Goal: Task Accomplishment & Management: Manage account settings

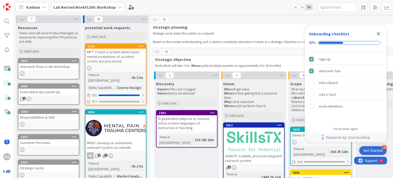
click at [379, 34] on icon "Close Checklist" at bounding box center [378, 33] width 3 height 3
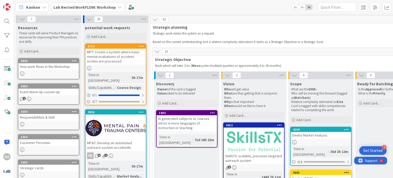
click at [111, 6] on b "Lab Nested WorkFLOW: Workshop" at bounding box center [84, 7] width 62 height 5
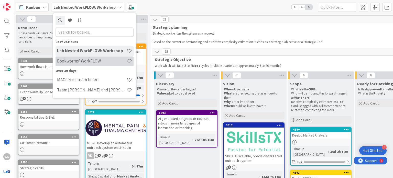
click at [86, 61] on h4 "Bookworms' WorkFLOW" at bounding box center [92, 61] width 70 height 5
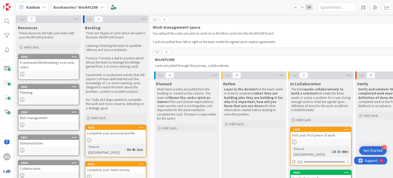
click at [92, 5] on b "Bookworms' WorkFLOW" at bounding box center [75, 7] width 45 height 5
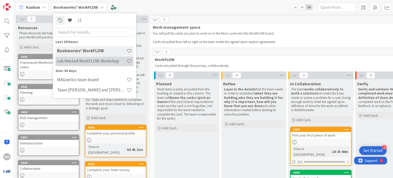
click at [74, 63] on h4 "Lab Nested WorkFLOW: Workshop" at bounding box center [92, 61] width 70 height 5
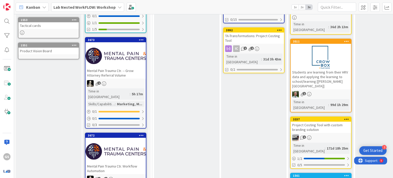
scroll to position [172, 0]
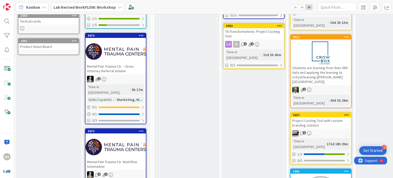
click at [142, 129] on icon at bounding box center [141, 131] width 5 height 4
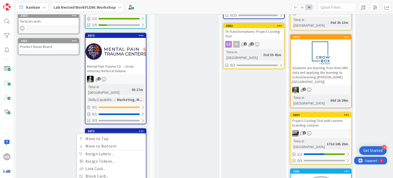
drag, startPoint x: 190, startPoint y: 110, endPoint x: 177, endPoint y: 115, distance: 14.9
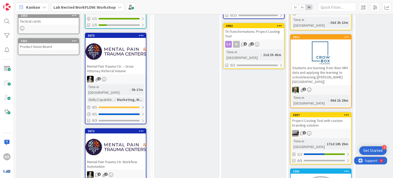
click at [119, 135] on div at bounding box center [115, 146] width 60 height 23
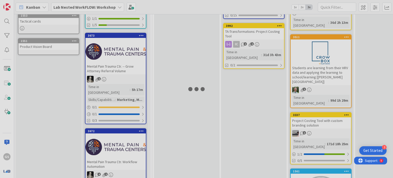
click at [119, 135] on div at bounding box center [115, 146] width 60 height 23
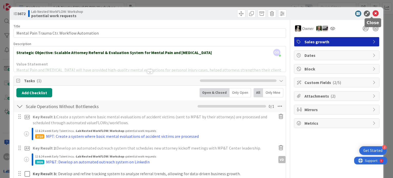
click at [373, 14] on icon at bounding box center [376, 13] width 6 height 6
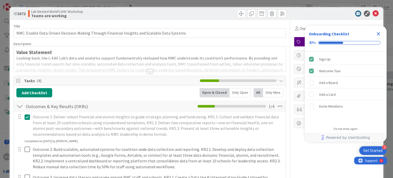
click at [379, 34] on icon "Close Checklist" at bounding box center [378, 33] width 3 height 3
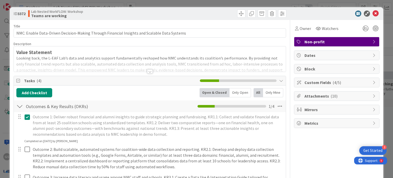
click at [340, 83] on span "Custom Fields ( 4/5 )" at bounding box center [338, 82] width 66 height 6
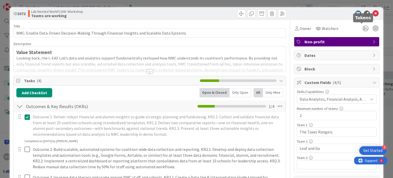
click at [373, 13] on icon at bounding box center [376, 13] width 6 height 6
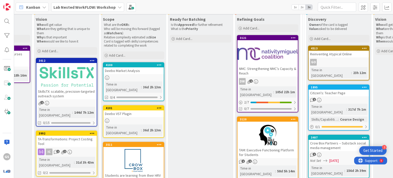
scroll to position [113, 187]
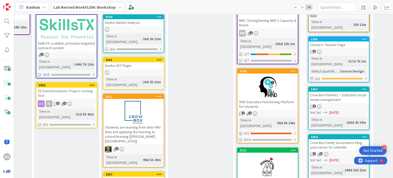
click at [294, 69] on icon at bounding box center [293, 71] width 5 height 4
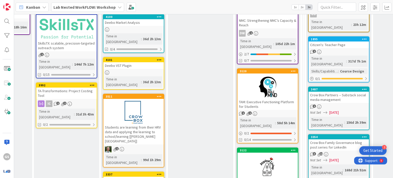
click at [257, 99] on div "TAM: Executive Functioning Platform for Students" at bounding box center [267, 104] width 60 height 11
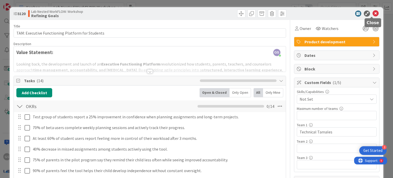
click at [373, 14] on icon at bounding box center [376, 13] width 6 height 6
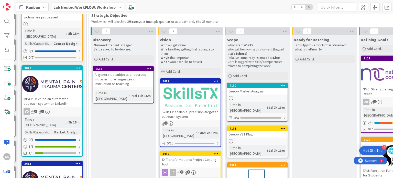
scroll to position [64, 63]
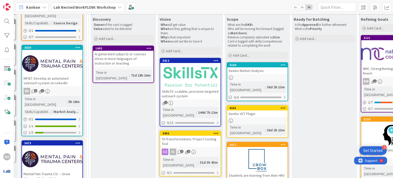
click at [216, 59] on icon at bounding box center [216, 61] width 5 height 4
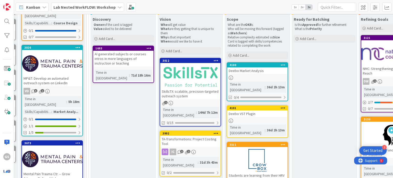
click at [174, 87] on div at bounding box center [190, 76] width 60 height 23
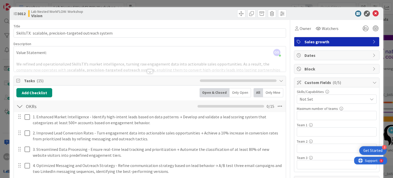
click at [318, 95] on div "Not Set" at bounding box center [337, 98] width 80 height 9
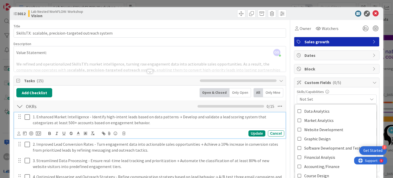
click at [262, 120] on p "1. Enhanced Market Intelligence - Identify high-intent leads based on data patt…" at bounding box center [158, 120] width 250 height 12
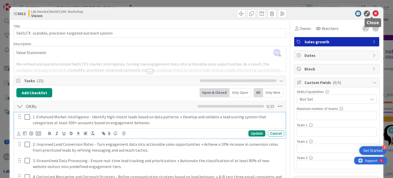
click at [374, 14] on icon at bounding box center [376, 13] width 6 height 6
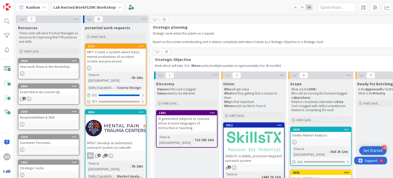
click at [94, 18] on span "33" at bounding box center [98, 19] width 9 height 6
click at [88, 19] on icon at bounding box center [89, 19] width 6 height 6
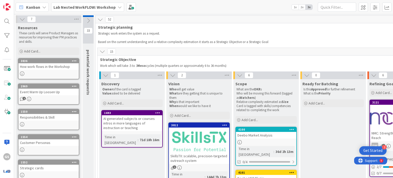
click at [90, 20] on icon at bounding box center [88, 21] width 6 height 6
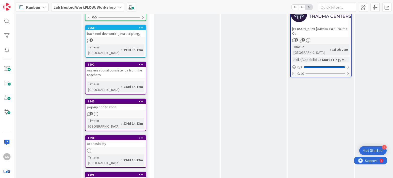
scroll to position [429, 0]
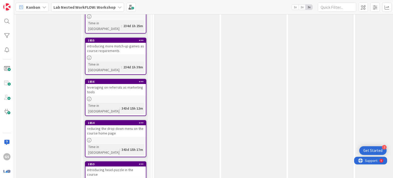
scroll to position [959, 0]
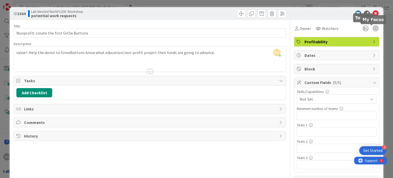
click at [373, 11] on icon at bounding box center [376, 13] width 6 height 6
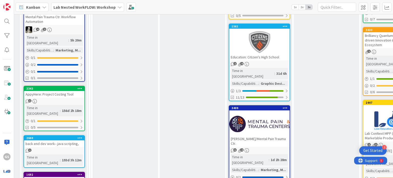
scroll to position [317, 61]
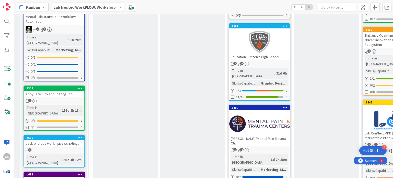
click at [264, 135] on div "Jeremy Cassius/Mental Pain Trauma Ctr." at bounding box center [259, 140] width 60 height 11
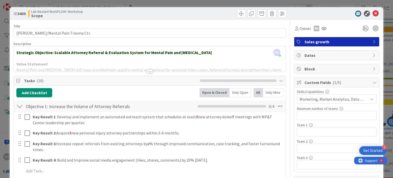
click at [329, 98] on span "Marketing, Market Analytics, Data Analytics, Graphic Design, Social Media" at bounding box center [334, 99] width 68 height 6
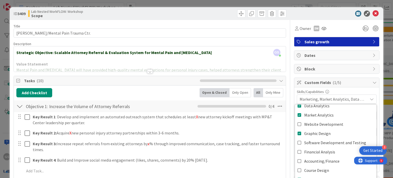
click at [273, 154] on div "Key Result 1 : Develop and implement an automated outreach system that schedule…" at bounding box center [149, 144] width 267 height 65
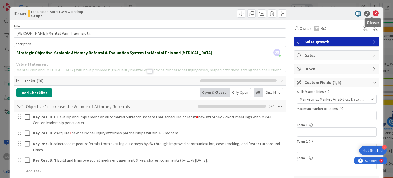
click at [373, 13] on icon at bounding box center [376, 13] width 6 height 6
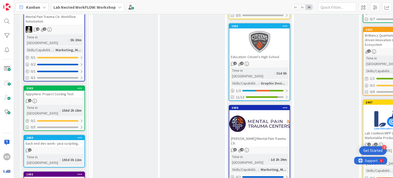
click at [284, 106] on icon at bounding box center [285, 108] width 5 height 4
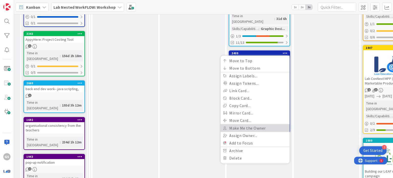
scroll to position [375, 61]
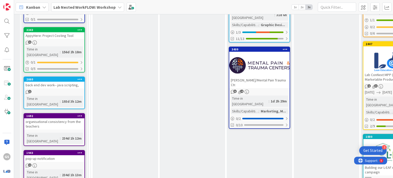
scroll to position [293, 61]
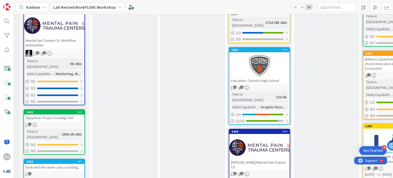
click at [251, 136] on div at bounding box center [259, 147] width 60 height 23
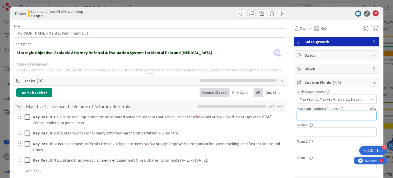
click at [308, 117] on input "text" at bounding box center [337, 115] width 80 height 9
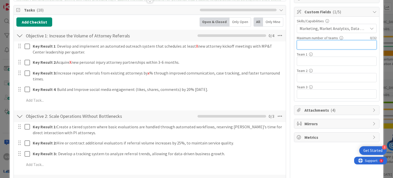
scroll to position [79, 0]
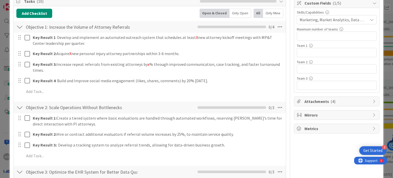
click at [319, 100] on span "Attachments ( 4 )" at bounding box center [338, 101] width 66 height 6
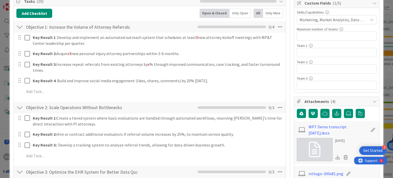
click at [319, 100] on span "Attachments ( 4 )" at bounding box center [338, 101] width 66 height 6
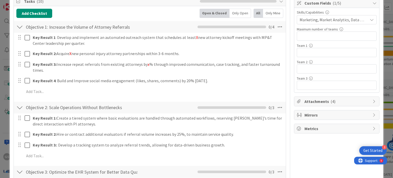
scroll to position [0, 0]
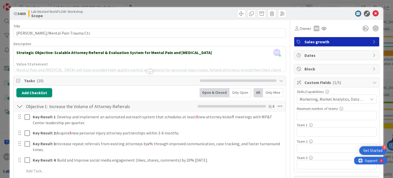
click at [148, 71] on div at bounding box center [150, 71] width 6 height 4
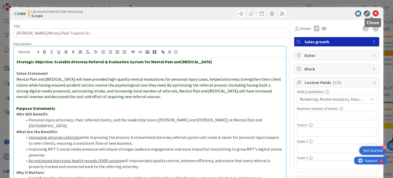
click at [373, 13] on icon at bounding box center [376, 13] width 6 height 6
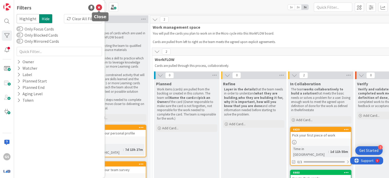
click at [98, 7] on icon at bounding box center [99, 8] width 6 height 6
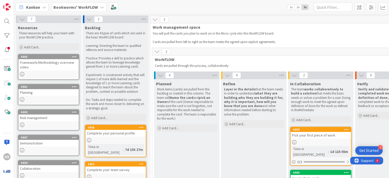
click at [83, 6] on b "Bookworms' WorkFLOW" at bounding box center [75, 7] width 45 height 5
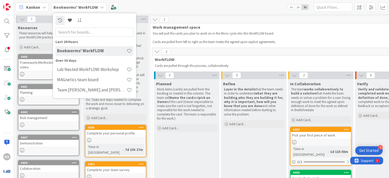
click at [143, 7] on div "Kanban My Zone Organization Select a single board Kanban List (Bulk Actions) Me…" at bounding box center [201, 7] width 375 height 14
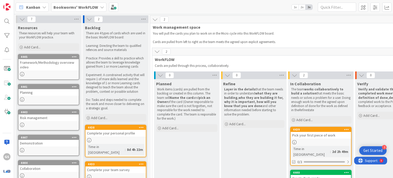
click at [75, 5] on b "Bookworms' WorkFLOW" at bounding box center [75, 7] width 45 height 5
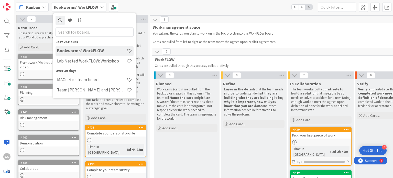
click at [146, 2] on div "Kanban Bookworms' WorkFLOW Last 24 Hours Bookworms' WorkFLOW Lab Nested WorkFLO…" at bounding box center [203, 7] width 379 height 14
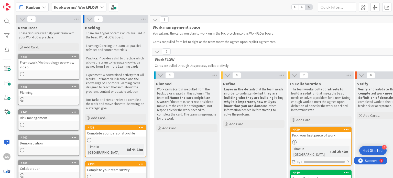
click at [28, 94] on div "Planning" at bounding box center [48, 92] width 60 height 7
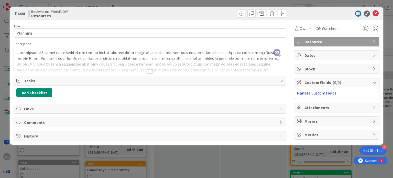
click at [323, 94] on link "Manage Custom Fields" at bounding box center [316, 92] width 39 height 5
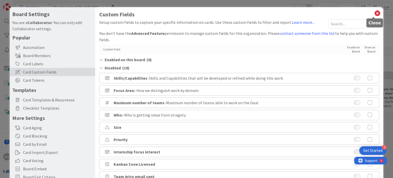
click at [374, 15] on icon at bounding box center [377, 13] width 7 height 7
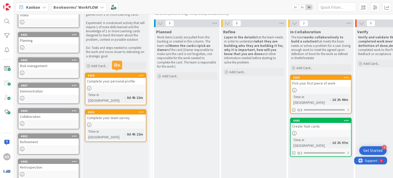
scroll to position [56, 0]
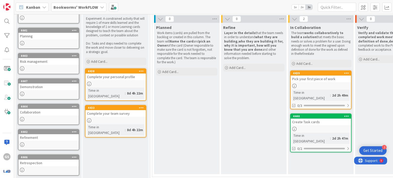
click at [310, 118] on div "Create Task cards" at bounding box center [321, 121] width 60 height 7
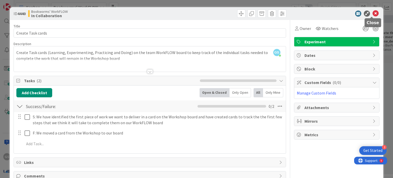
click at [373, 13] on icon at bounding box center [376, 13] width 6 height 6
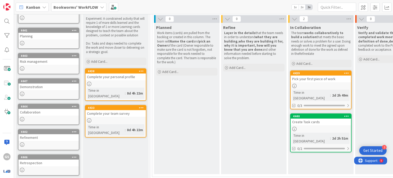
click at [306, 79] on div "Pick your first piece of work" at bounding box center [321, 78] width 60 height 7
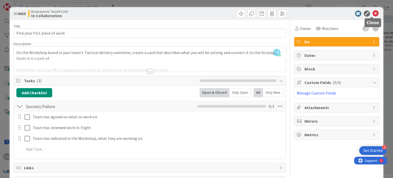
click at [373, 14] on icon at bounding box center [376, 13] width 6 height 6
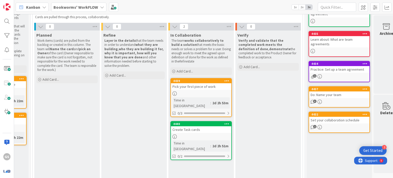
scroll to position [49, 120]
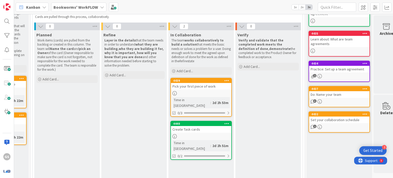
click at [73, 7] on b "Bookworms' WorkFLOW" at bounding box center [75, 7] width 45 height 5
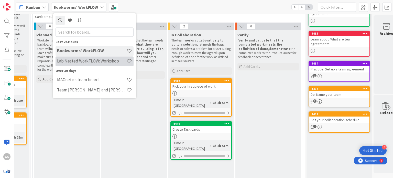
click at [73, 61] on h4 "Lab Nested WorkFLOW: Workshop" at bounding box center [92, 61] width 70 height 5
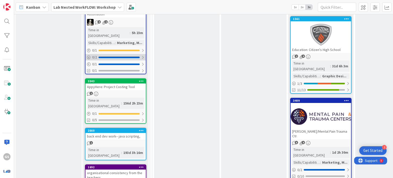
scroll to position [338, 0]
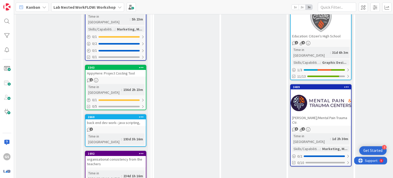
click at [348, 85] on icon at bounding box center [346, 87] width 5 height 4
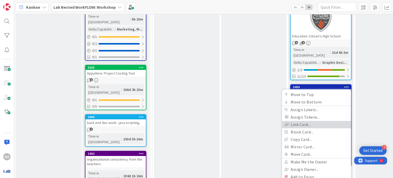
click at [306, 121] on link "Link Card..." at bounding box center [316, 124] width 69 height 7
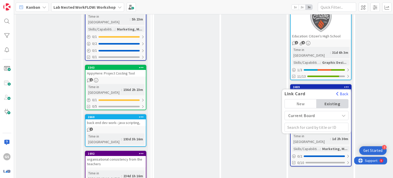
click at [320, 112] on span "Current Board" at bounding box center [312, 115] width 50 height 7
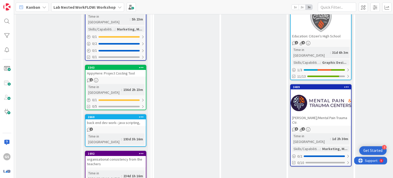
click at [348, 85] on icon at bounding box center [346, 87] width 5 height 4
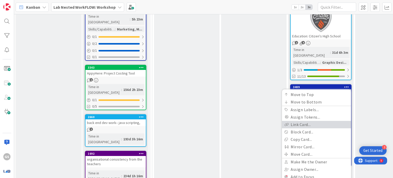
click at [296, 121] on link "Link Card..." at bounding box center [316, 124] width 69 height 7
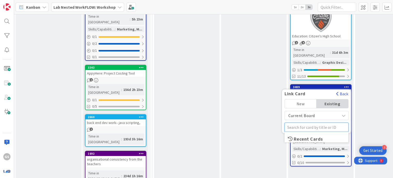
click at [310, 123] on input "text" at bounding box center [317, 127] width 64 height 9
click at [332, 99] on div "Existing" at bounding box center [333, 103] width 32 height 9
click at [308, 99] on div "New" at bounding box center [301, 103] width 32 height 9
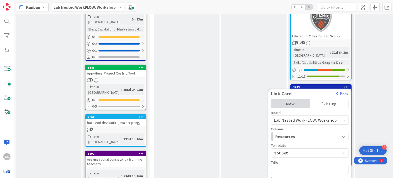
click at [295, 99] on div "New" at bounding box center [290, 103] width 39 height 9
click at [299, 117] on span "Lab Nested WorkFLOW: Workshop" at bounding box center [305, 119] width 63 height 5
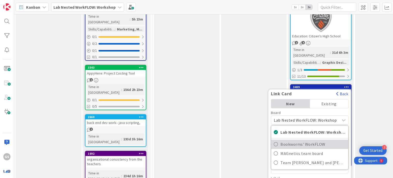
click at [278, 140] on icon at bounding box center [276, 144] width 4 height 8
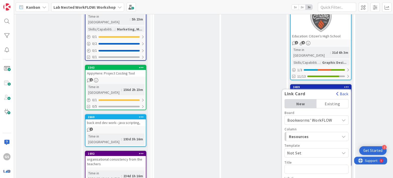
click at [302, 133] on span "Resources" at bounding box center [308, 136] width 38 height 7
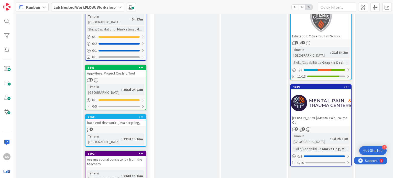
click at [346, 85] on icon at bounding box center [346, 87] width 5 height 4
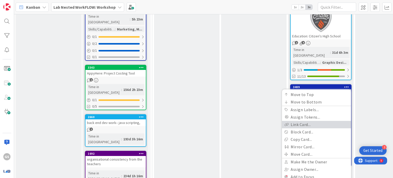
click at [305, 121] on link "Link Card..." at bounding box center [316, 124] width 69 height 7
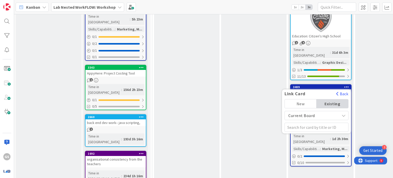
click at [304, 99] on div "New" at bounding box center [301, 103] width 32 height 9
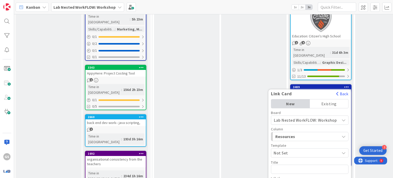
click at [293, 117] on span "Lab Nested WorkFLOW: Workshop" at bounding box center [305, 119] width 63 height 5
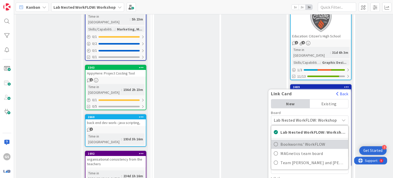
click at [291, 140] on span "Bookworms' WorkFLOW" at bounding box center [312, 144] width 65 height 8
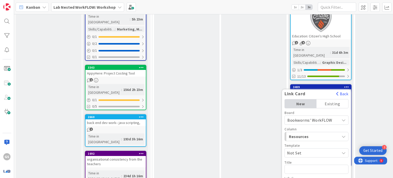
scroll to position [401, 0]
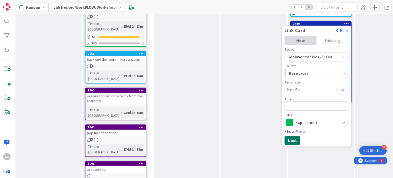
click at [290, 136] on button "Next" at bounding box center [293, 140] width 16 height 9
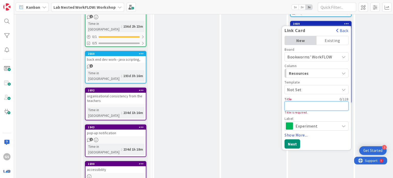
click at [299, 101] on textarea at bounding box center [317, 105] width 64 height 9
type textarea "x"
type textarea "c"
type textarea "x"
type textarea "ca"
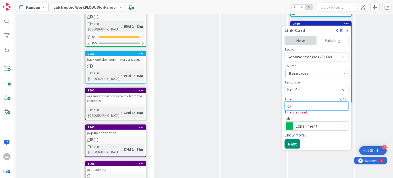
type textarea "x"
type textarea "car"
type textarea "x"
type textarea "card"
type textarea "x"
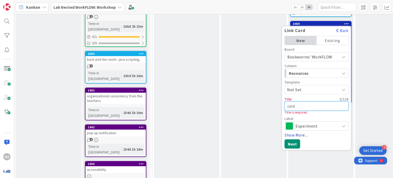
type textarea "card"
type textarea "x"
type textarea "card 1"
click at [293, 139] on button "Next" at bounding box center [293, 143] width 16 height 9
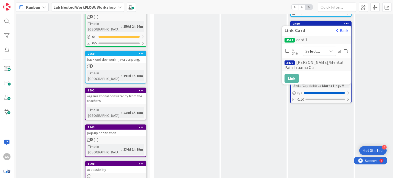
scroll to position [348, 0]
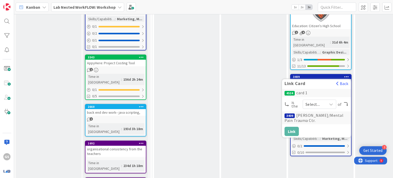
click at [320, 101] on span "Select..." at bounding box center [315, 104] width 19 height 7
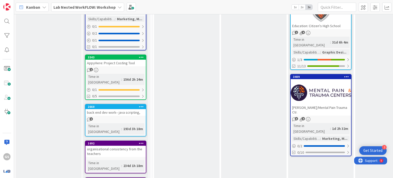
click at [345, 75] on icon at bounding box center [346, 77] width 5 height 4
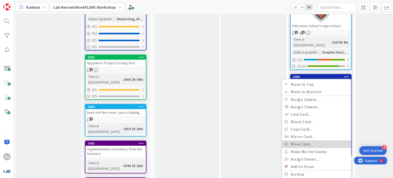
click at [300, 140] on link "Move Card..." at bounding box center [316, 143] width 69 height 7
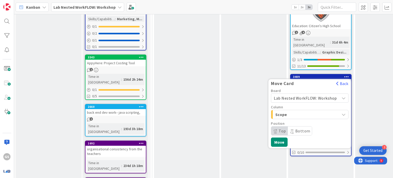
click at [302, 95] on span "Lab Nested WorkFLOW: Workshop" at bounding box center [305, 97] width 63 height 5
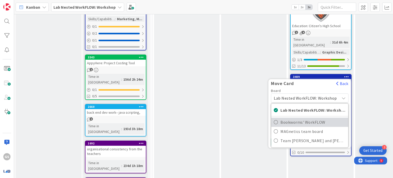
click at [284, 118] on span "Bookworms' WorkFLOW" at bounding box center [312, 122] width 65 height 8
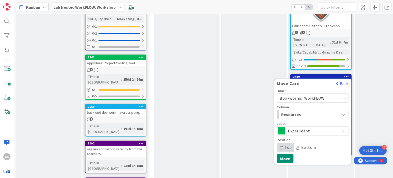
click at [295, 111] on span "Resources" at bounding box center [300, 114] width 38 height 7
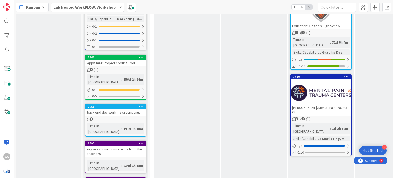
click at [345, 75] on icon at bounding box center [346, 77] width 5 height 4
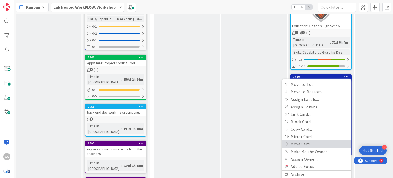
click at [297, 140] on link "Move Card..." at bounding box center [316, 143] width 69 height 7
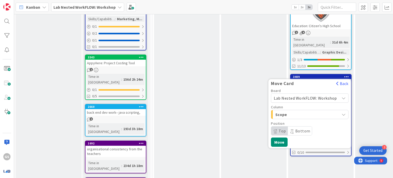
click at [288, 111] on span "Scope" at bounding box center [294, 114] width 38 height 7
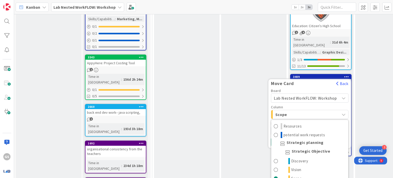
click at [288, 95] on span "Lab Nested WorkFLOW: Workshop" at bounding box center [305, 97] width 63 height 5
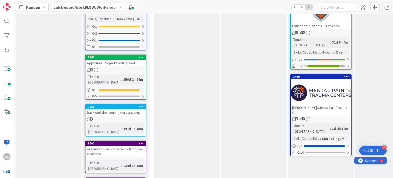
click at [347, 75] on icon at bounding box center [346, 77] width 5 height 4
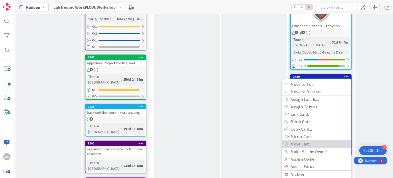
click at [297, 140] on link "Move Card..." at bounding box center [316, 143] width 69 height 7
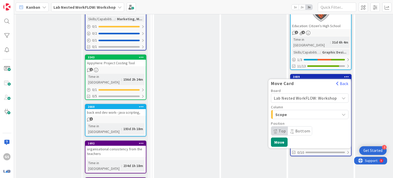
click at [301, 93] on div "Lab Nested WorkFLOW: Workshop" at bounding box center [310, 97] width 78 height 9
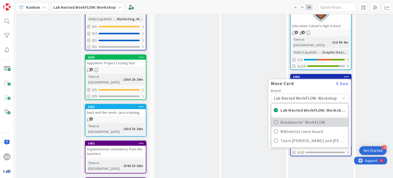
click at [278, 118] on icon at bounding box center [276, 122] width 4 height 8
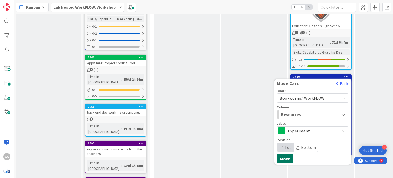
click at [284, 154] on button "Move" at bounding box center [285, 158] width 17 height 9
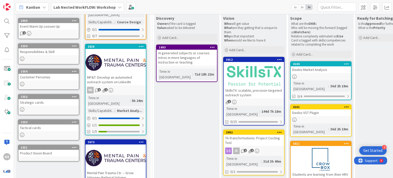
scroll to position [0, 0]
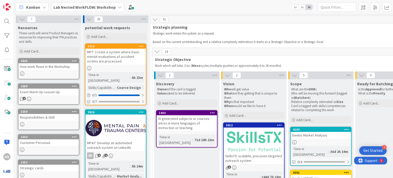
click at [93, 7] on b "Lab Nested WorkFLOW: Workshop" at bounding box center [84, 7] width 62 height 5
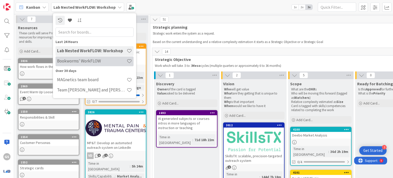
click at [70, 64] on div "Bookworms' WorkFLOW" at bounding box center [95, 61] width 78 height 10
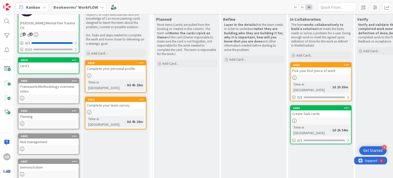
scroll to position [23, 0]
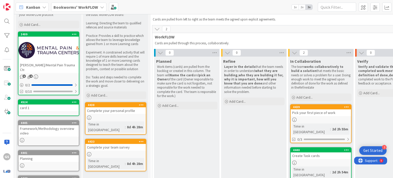
click at [29, 104] on div "card 1" at bounding box center [48, 107] width 60 height 7
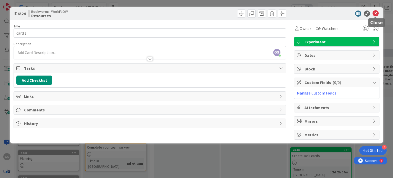
click at [374, 14] on icon at bounding box center [376, 13] width 6 height 6
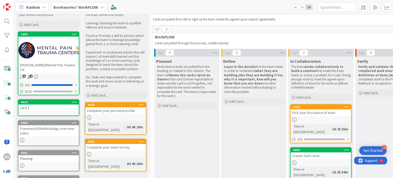
click at [75, 101] on icon at bounding box center [74, 102] width 5 height 4
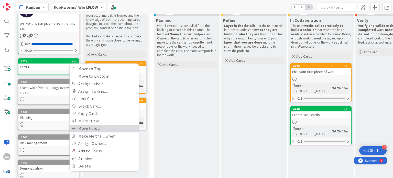
scroll to position [64, 0]
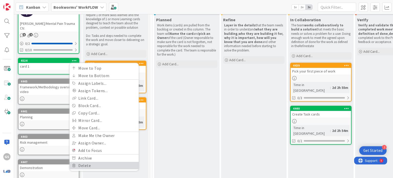
click at [84, 164] on link "Delete" at bounding box center [104, 165] width 69 height 7
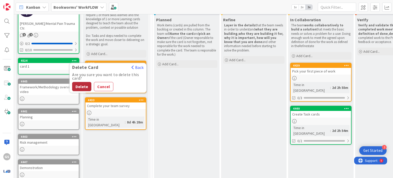
click at [82, 89] on button "Delete" at bounding box center [81, 86] width 19 height 9
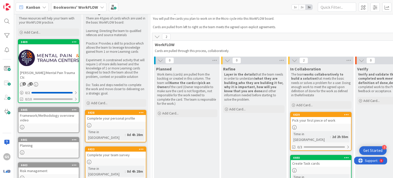
scroll to position [15, 0]
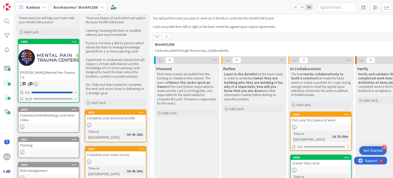
click at [63, 120] on div "Framework/Methodology overview video" at bounding box center [48, 117] width 60 height 11
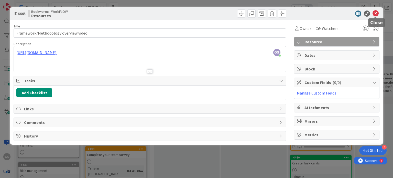
click at [377, 11] on icon at bounding box center [376, 13] width 6 height 6
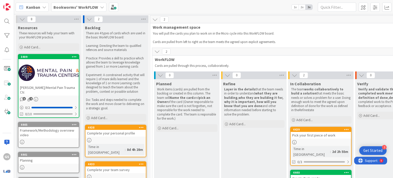
click at [67, 10] on span "Bookworms' WorkFLOW" at bounding box center [75, 7] width 45 height 6
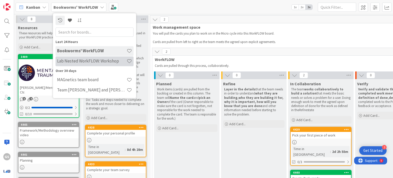
click at [78, 57] on div "Lab Nested WorkFLOW: Workshop" at bounding box center [95, 61] width 78 height 10
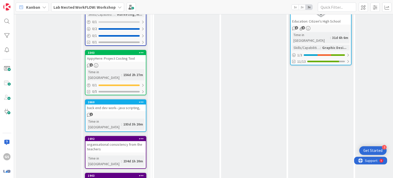
scroll to position [376, 0]
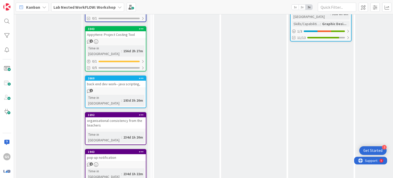
click at [104, 117] on div "organisational consistency from the teachers" at bounding box center [115, 122] width 60 height 11
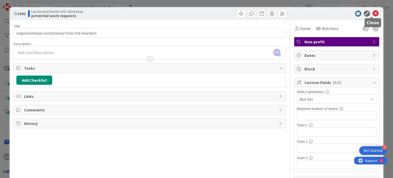
click at [373, 11] on icon at bounding box center [376, 13] width 6 height 6
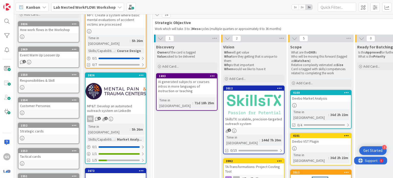
scroll to position [37, 0]
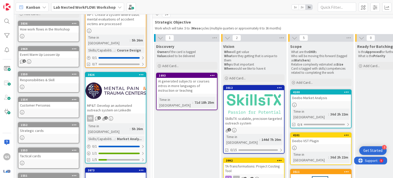
click at [307, 95] on div "Deebo Market Analysis" at bounding box center [321, 97] width 60 height 7
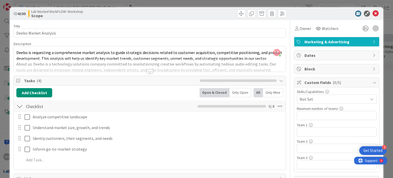
click at [315, 96] on span "Not Set" at bounding box center [334, 99] width 68 height 6
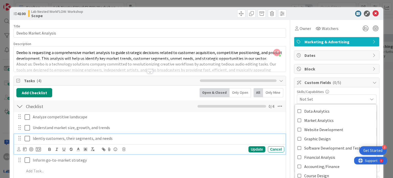
click at [254, 139] on p "Identiy customers, their segments, and needs" at bounding box center [158, 138] width 250 height 6
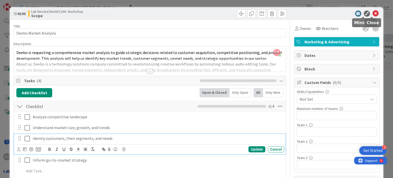
click at [373, 14] on icon at bounding box center [376, 13] width 6 height 6
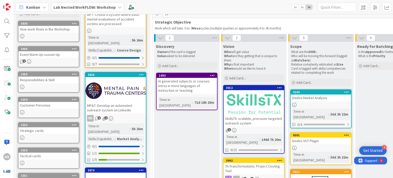
click at [372, 12] on div "Kanban Lab Nested WorkFLOW: Workshop 1x 2x 3x" at bounding box center [203, 7] width 379 height 14
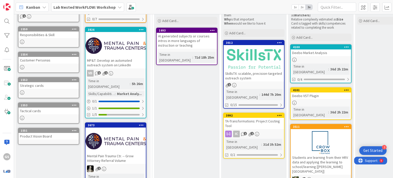
scroll to position [117, 0]
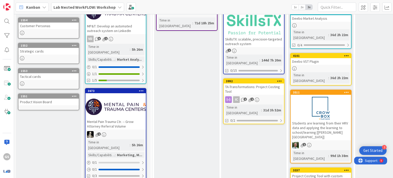
click at [316, 120] on div "Students are learning from their HRV data and applying the learning to school/l…" at bounding box center [321, 130] width 60 height 20
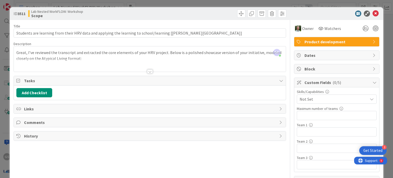
click at [153, 71] on div at bounding box center [150, 69] width 272 height 6
click at [147, 69] on div at bounding box center [150, 71] width 6 height 4
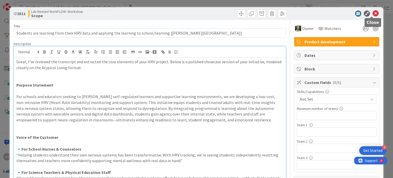
click at [373, 14] on icon at bounding box center [376, 13] width 6 height 6
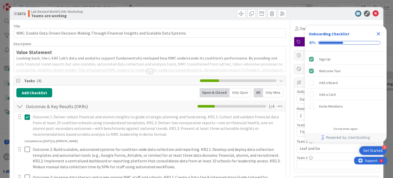
click at [379, 32] on icon "Close Checklist" at bounding box center [378, 34] width 6 height 6
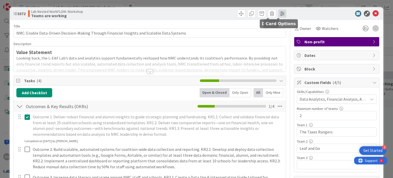
click at [279, 12] on span at bounding box center [282, 13] width 8 height 8
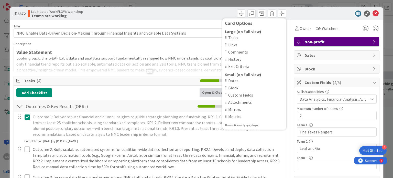
click at [211, 15] on div "Card Options Large (on Full view) Tasks Links Comments History Exit Criteria Sm…" at bounding box center [218, 13] width 135 height 8
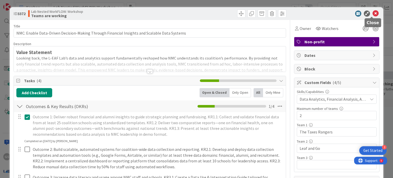
click at [373, 12] on icon at bounding box center [376, 13] width 6 height 6
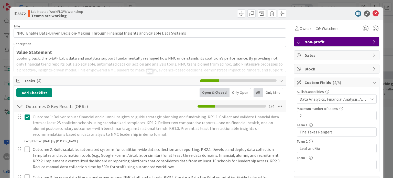
click at [332, 44] on span "Non-profit" at bounding box center [338, 42] width 66 height 6
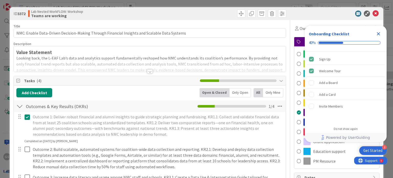
click at [328, 168] on div "Revenue growth Profitability Marketing & Advertising Product development Web de…" at bounding box center [336, 108] width 85 height 122
click at [329, 170] on div "Owner Watchers Non-profit Revenue growth Profitability Marketing & Advertising …" at bounding box center [336, 177] width 85 height 315
click at [327, 168] on div "Revenue growth Profitability Marketing & Advertising Product development Web de…" at bounding box center [336, 108] width 85 height 122
click at [378, 34] on icon "Close Checklist" at bounding box center [378, 33] width 3 height 3
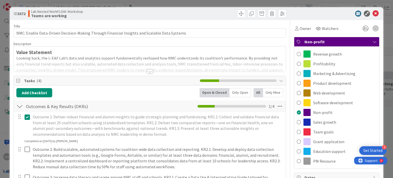
click at [366, 41] on div "Non-profit" at bounding box center [336, 41] width 85 height 9
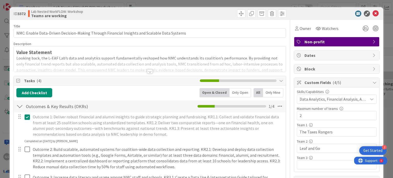
click at [320, 80] on span "Custom Fields ( 4/5 )" at bounding box center [338, 82] width 66 height 6
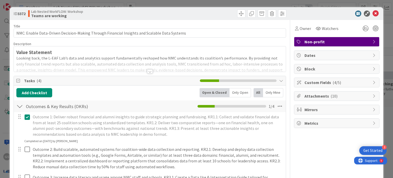
click at [325, 81] on span "Custom Fields ( 4/5 )" at bounding box center [338, 82] width 66 height 6
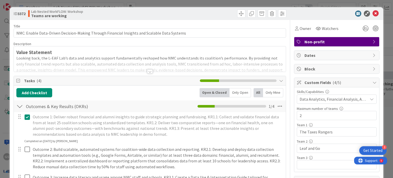
click at [328, 97] on span "Data Analytics, Financial Analysis, Accounting/Finance" at bounding box center [334, 99] width 68 height 6
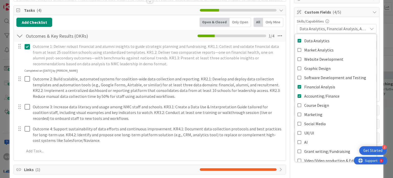
click at [270, 70] on div "Outcome 1: Deliver robust financial and alumni insights to guide strategic plan…" at bounding box center [149, 57] width 271 height 31
